Goal: Browse casually

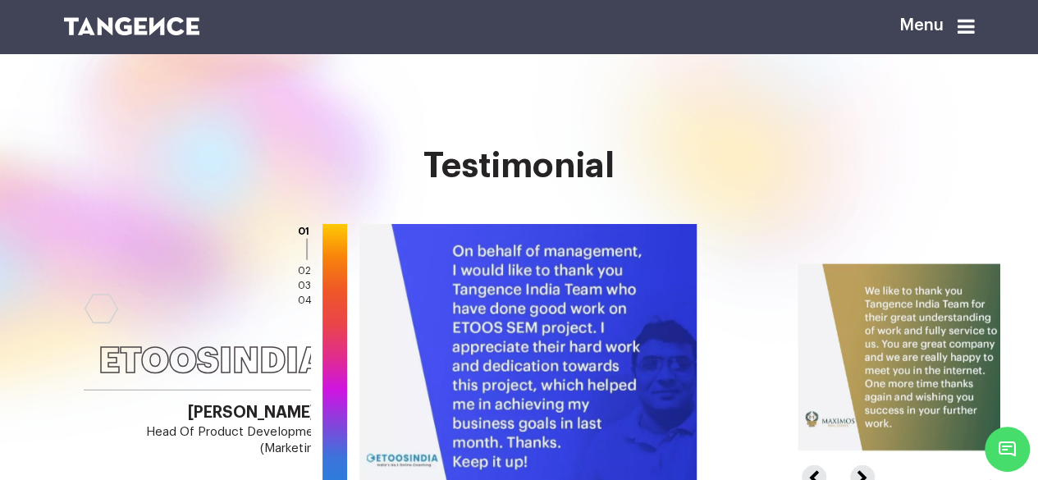
scroll to position [2051, 0]
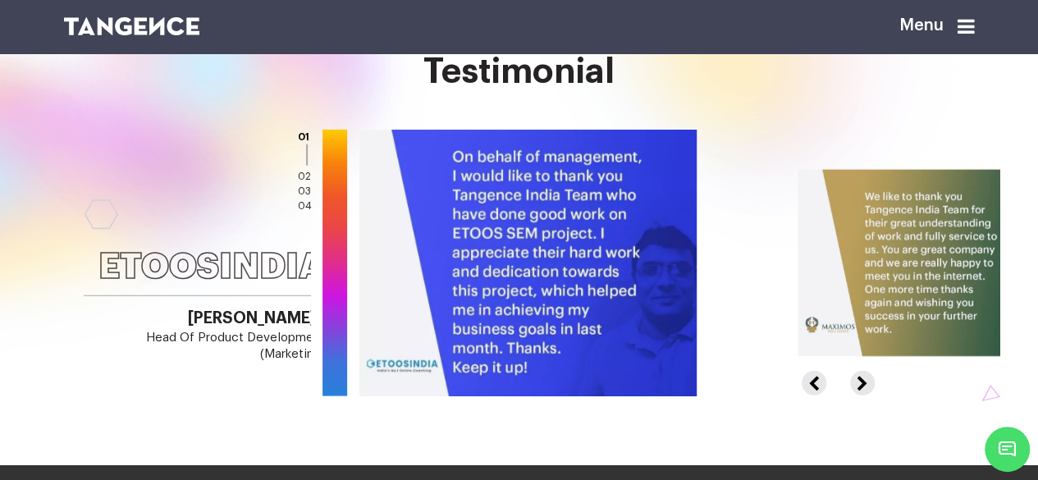
click at [868, 381] on button "Next" at bounding box center [860, 376] width 21 height 11
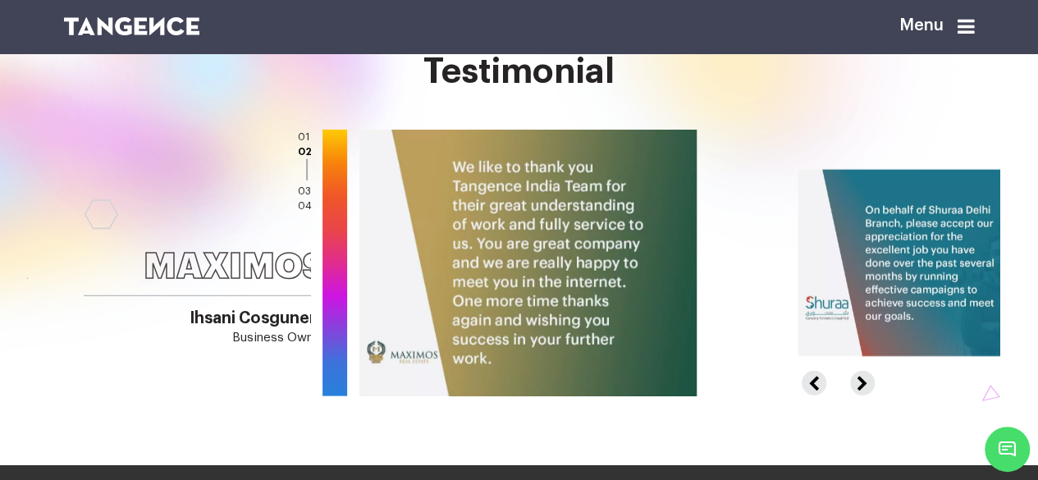
click at [865, 382] on div at bounding box center [696, 263] width 1349 height 267
click at [871, 381] on button "Next" at bounding box center [860, 376] width 21 height 11
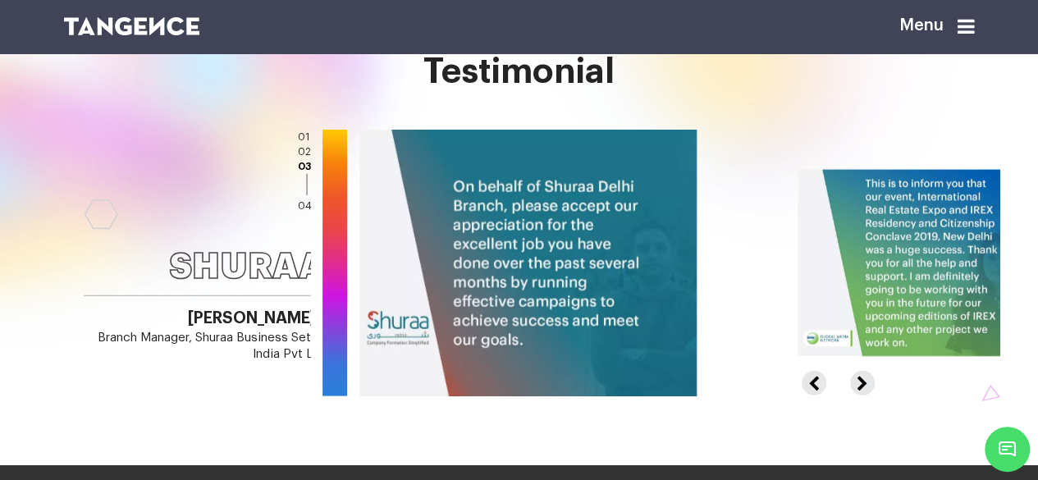
click at [871, 381] on button "Next" at bounding box center [860, 376] width 21 height 11
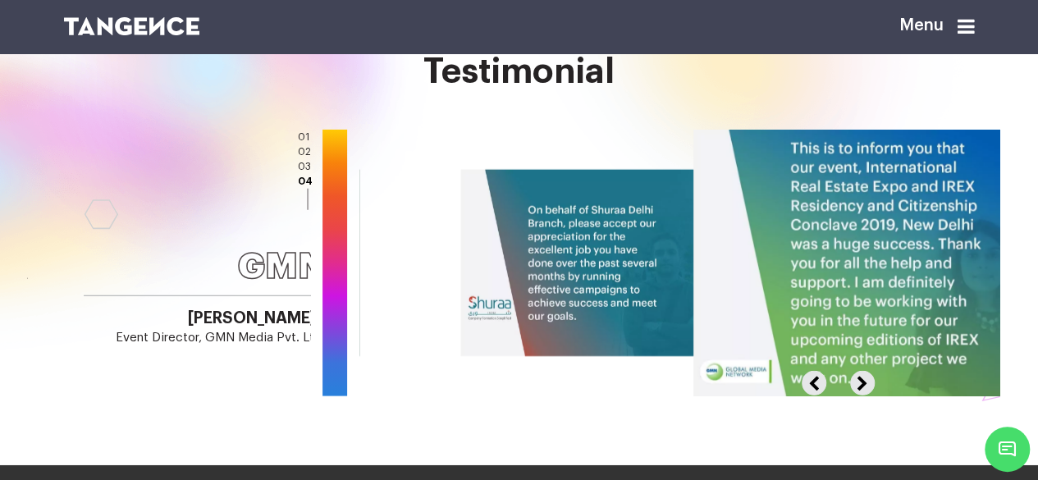
click at [871, 381] on button "Next" at bounding box center [860, 376] width 21 height 11
click at [827, 381] on button "Previous" at bounding box center [821, 376] width 38 height 11
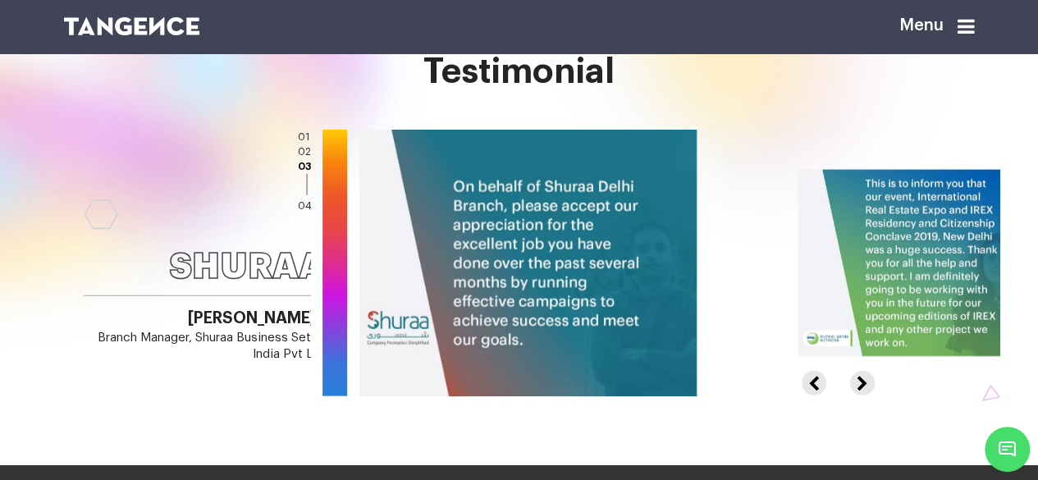
click at [827, 381] on button "Previous" at bounding box center [821, 376] width 38 height 11
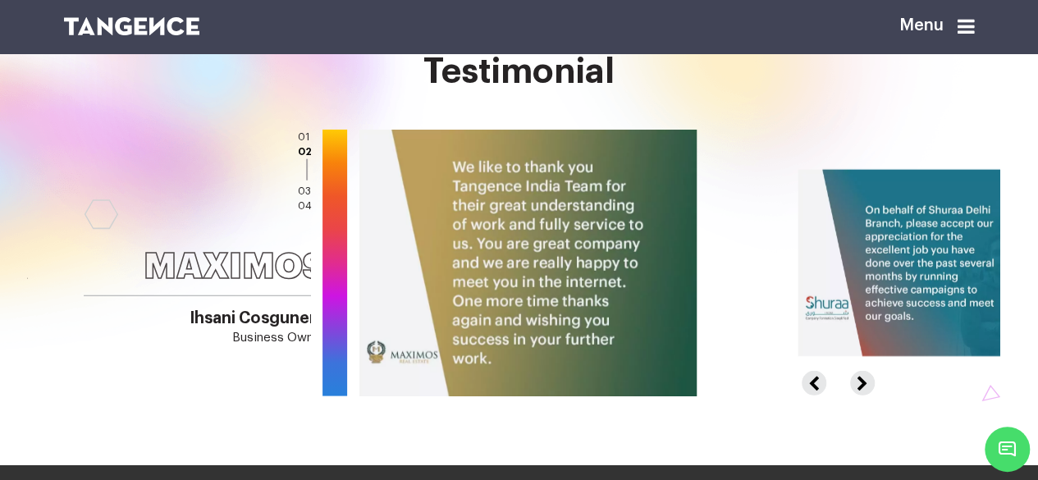
click at [827, 381] on button "Previous" at bounding box center [821, 376] width 38 height 11
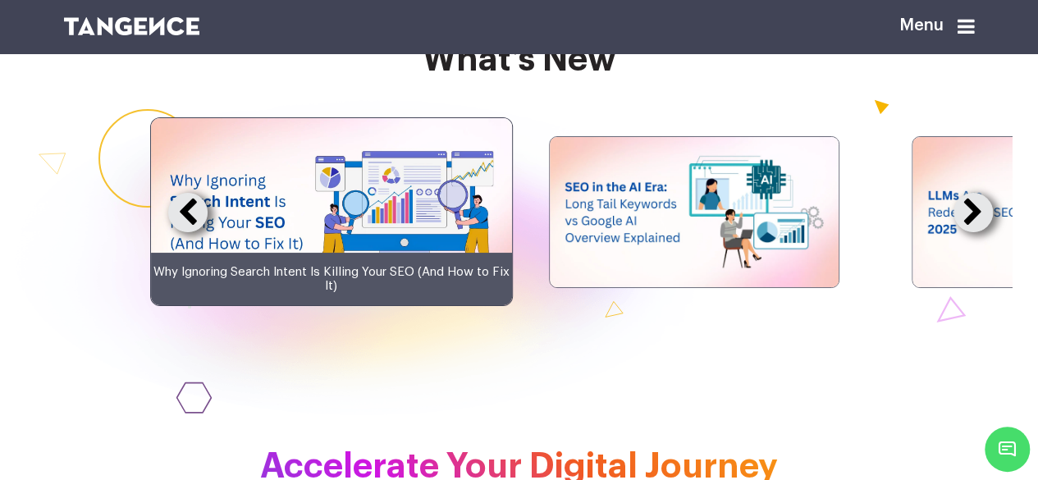
scroll to position [3036, 0]
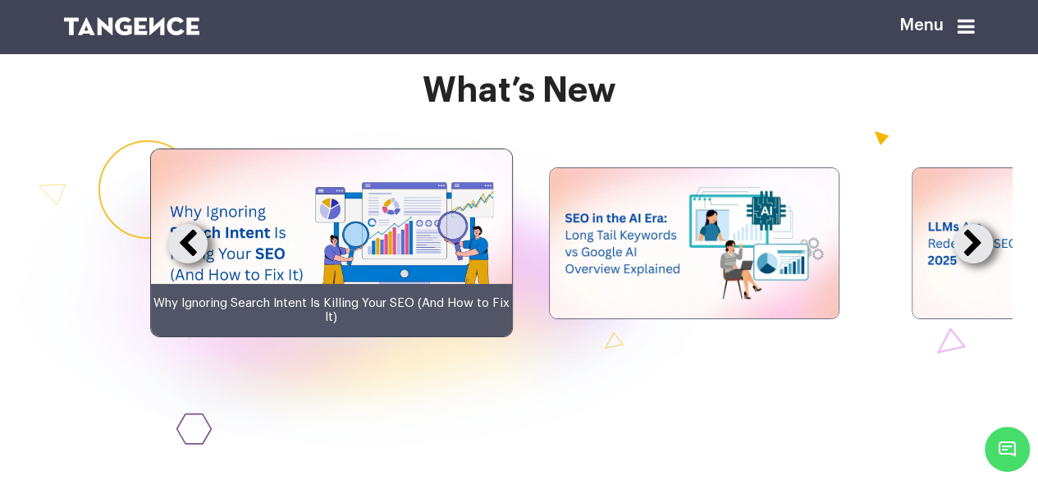
click at [168, 263] on button at bounding box center [187, 243] width 39 height 39
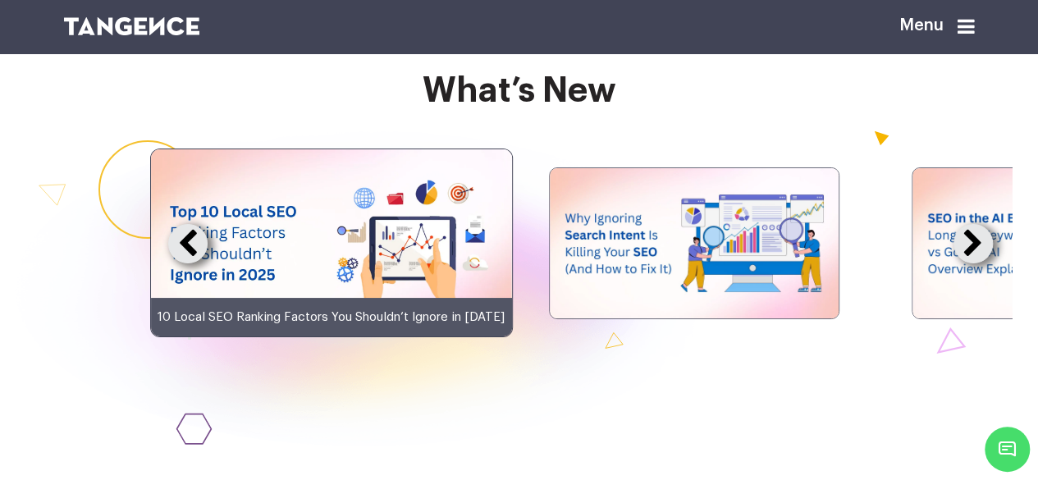
click at [993, 263] on button at bounding box center [972, 243] width 39 height 39
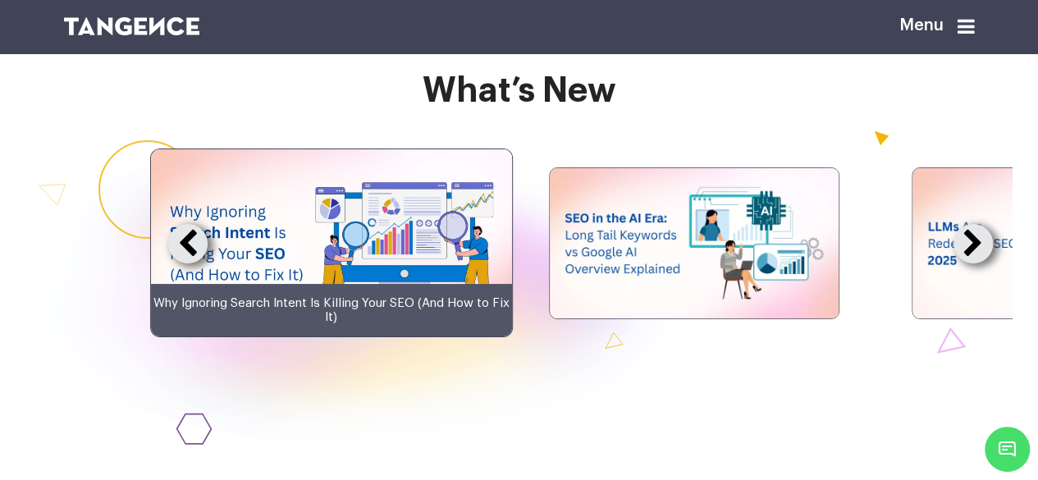
click at [993, 263] on button at bounding box center [972, 243] width 39 height 39
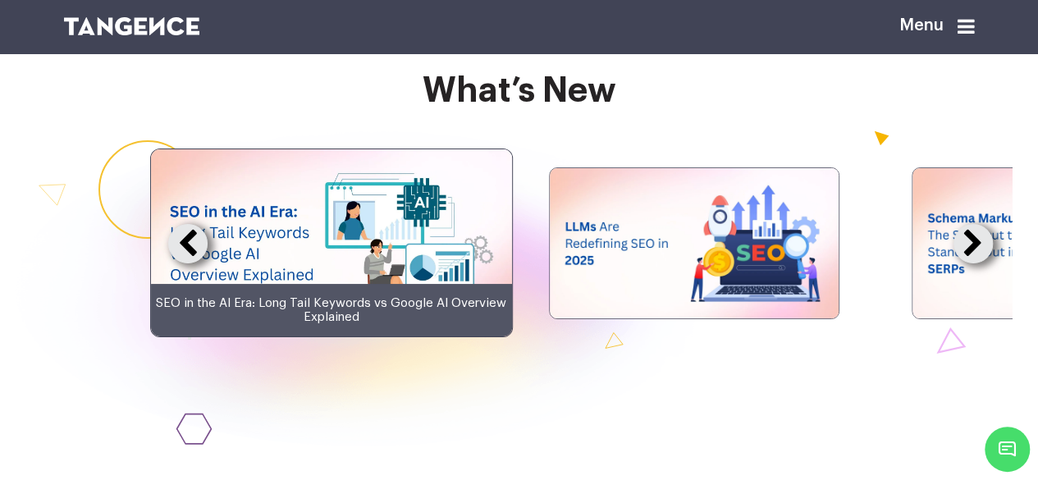
click at [993, 263] on button at bounding box center [972, 243] width 39 height 39
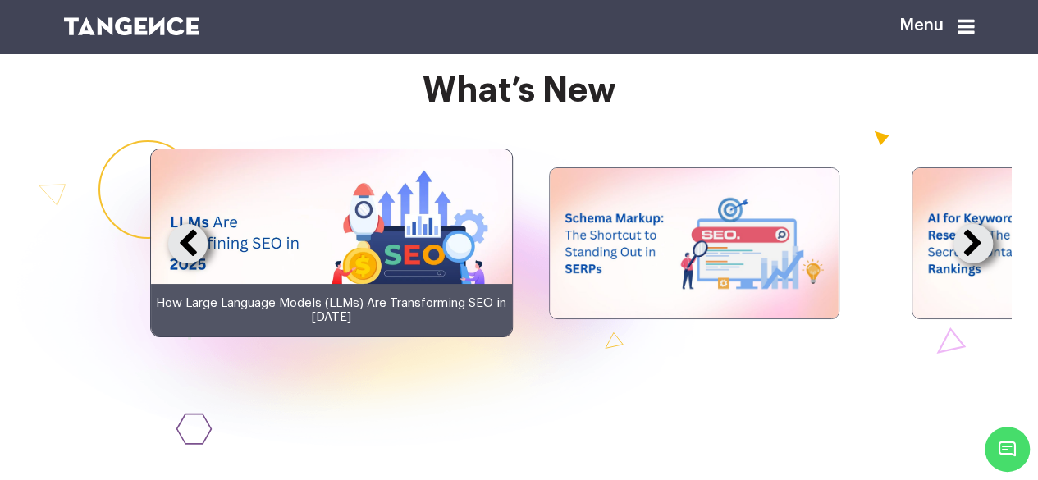
click at [992, 263] on button at bounding box center [972, 243] width 39 height 39
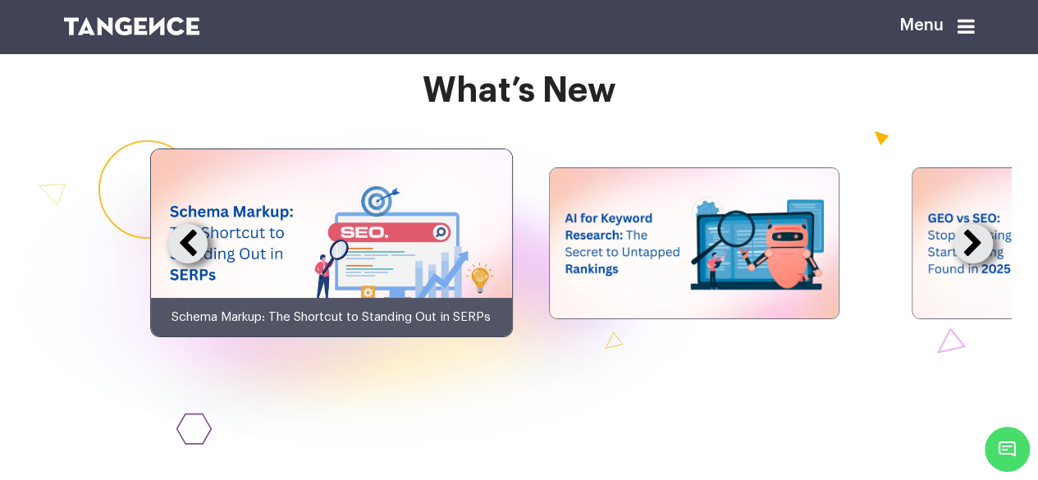
click at [991, 263] on button at bounding box center [972, 243] width 39 height 39
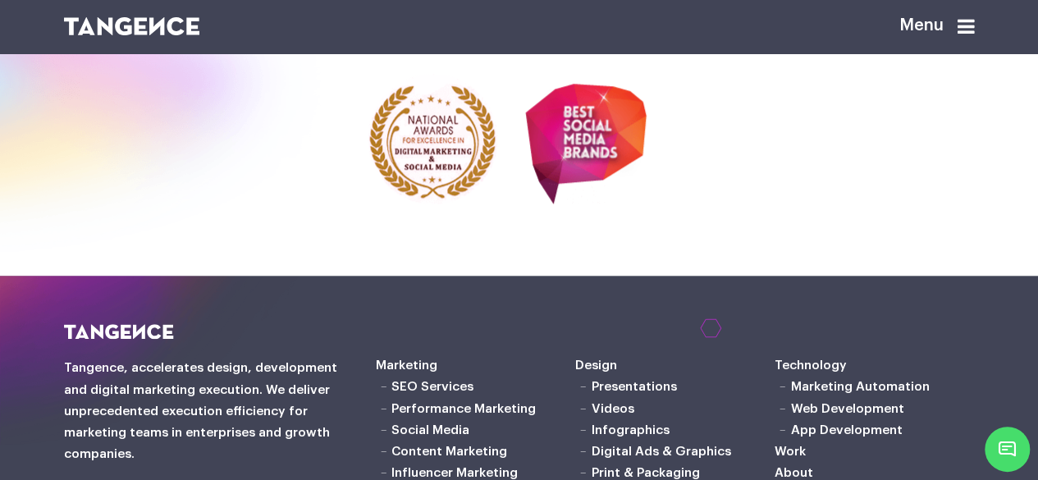
scroll to position [3856, 0]
